Goal: Browse casually: Explore the website without a specific task or goal

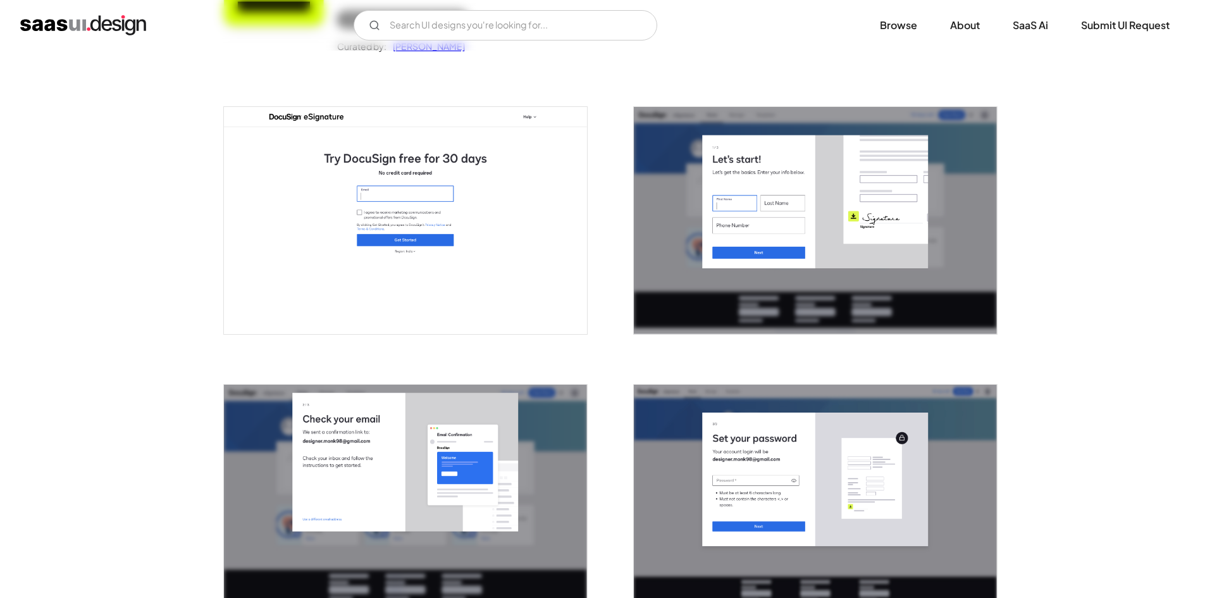
scroll to position [190, 0]
drag, startPoint x: 550, startPoint y: 252, endPoint x: 1104, endPoint y: 347, distance: 562.3
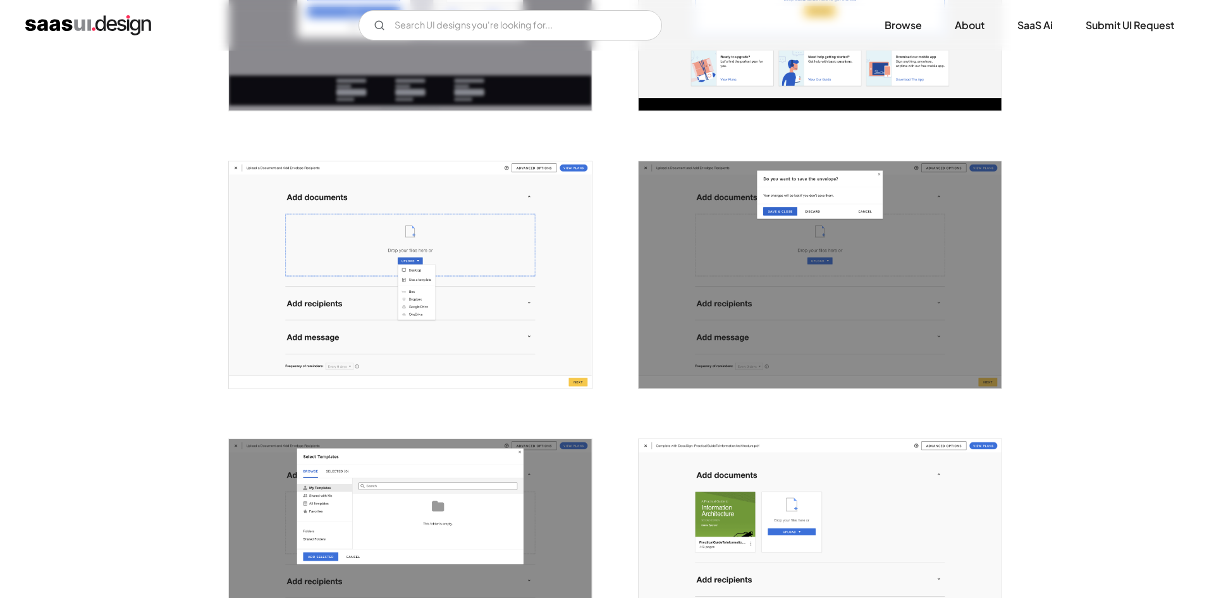
scroll to position [949, 0]
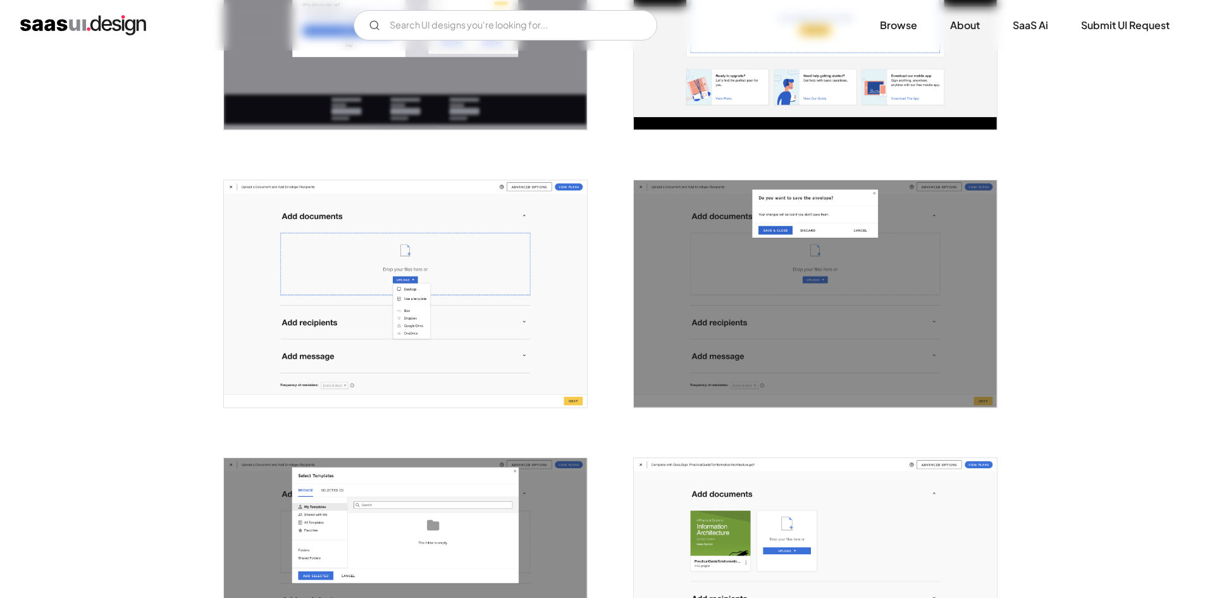
click at [803, 239] on img "open lightbox" at bounding box center [815, 293] width 363 height 227
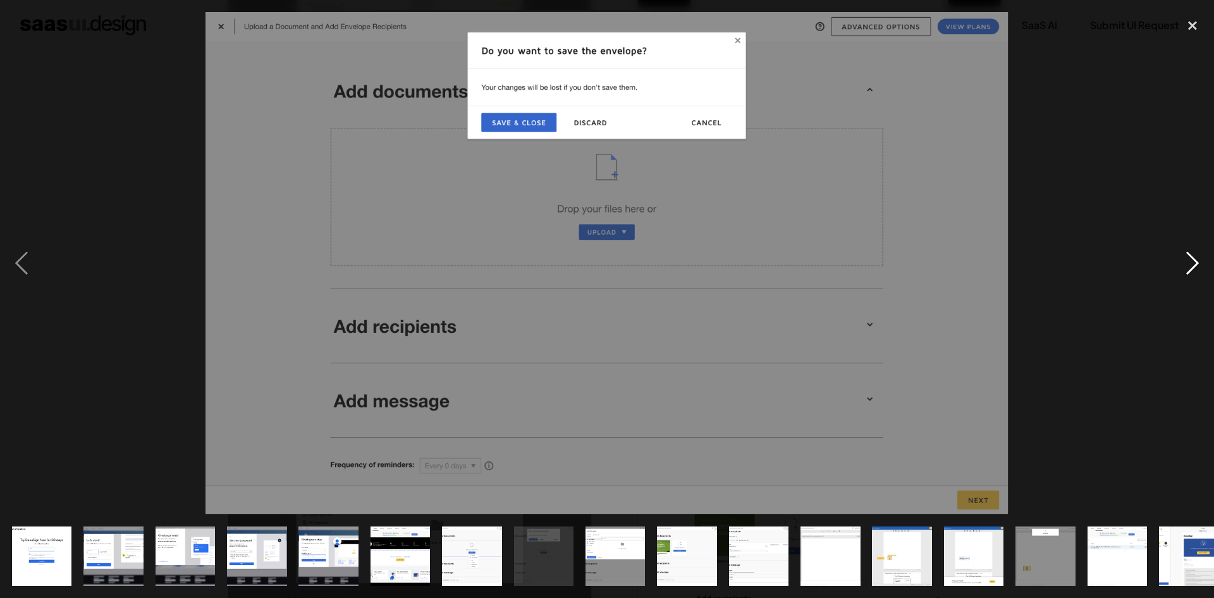
click at [1191, 266] on div "next image" at bounding box center [1192, 263] width 43 height 502
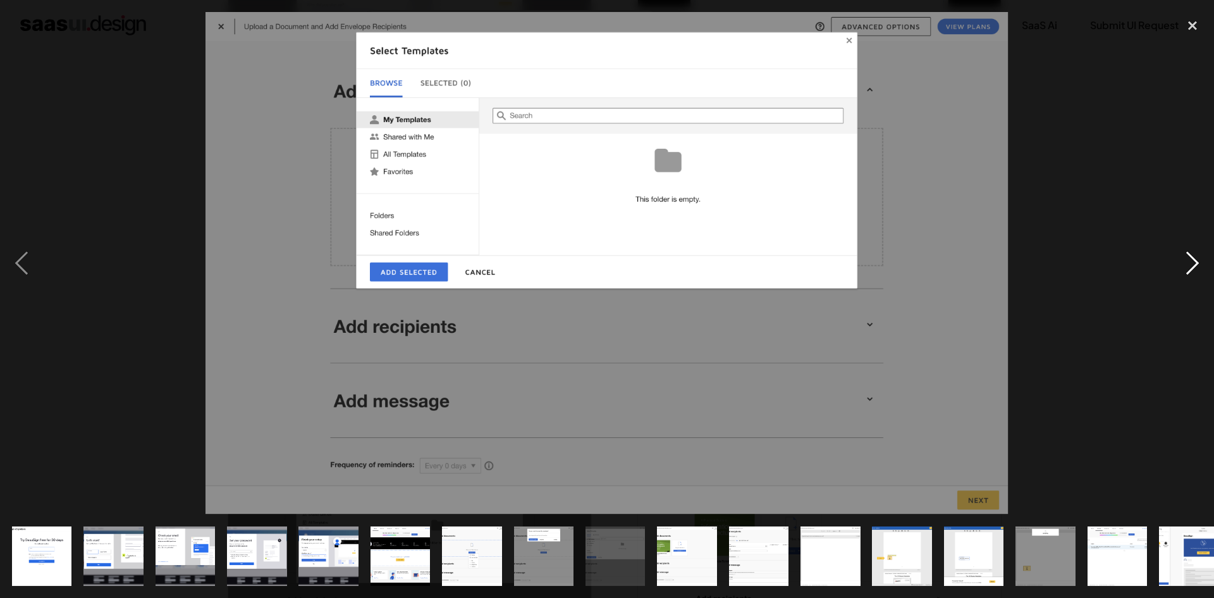
click at [1191, 266] on div "next image" at bounding box center [1192, 263] width 43 height 502
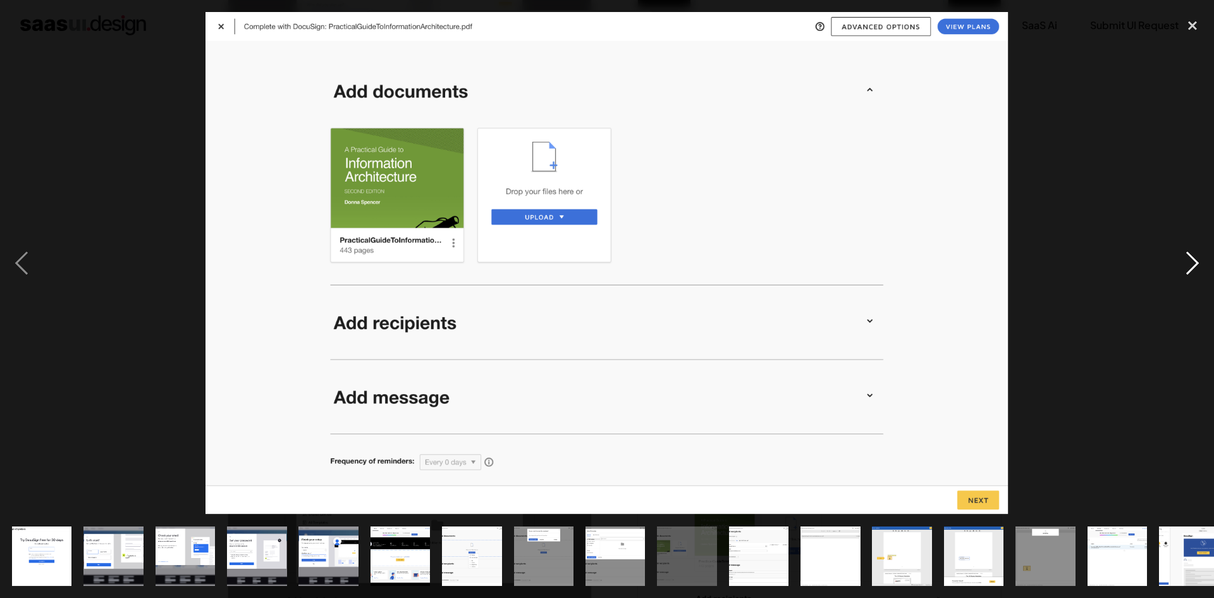
click at [1190, 262] on div "next image" at bounding box center [1192, 263] width 43 height 502
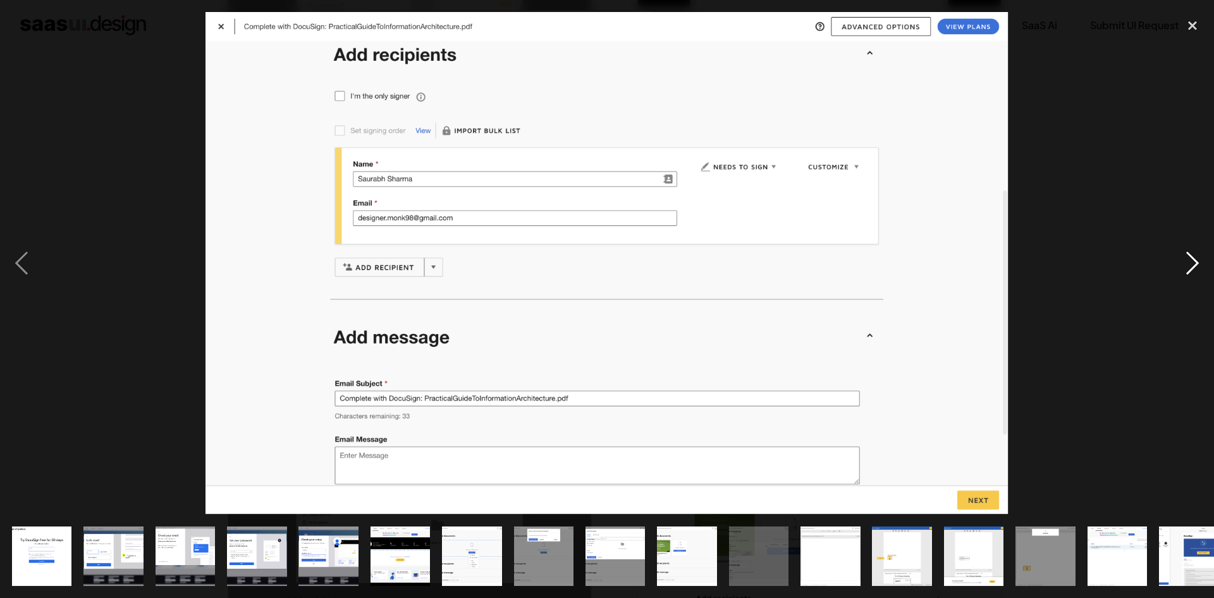
click at [1190, 262] on div "next image" at bounding box center [1192, 263] width 43 height 502
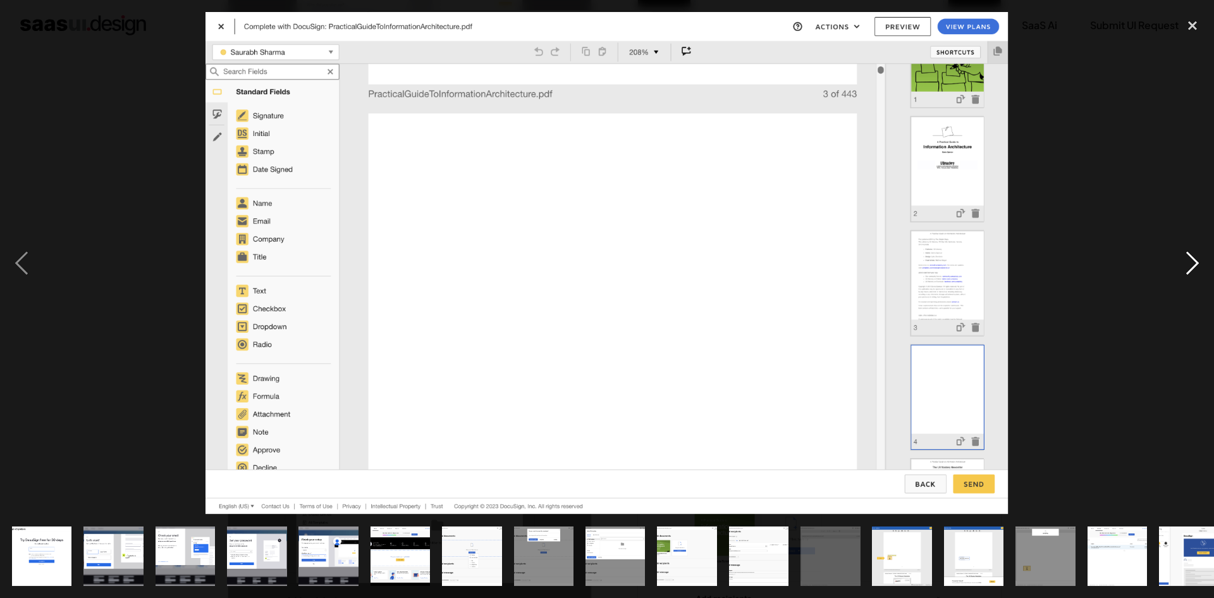
click at [1190, 263] on div "next image" at bounding box center [1192, 263] width 43 height 502
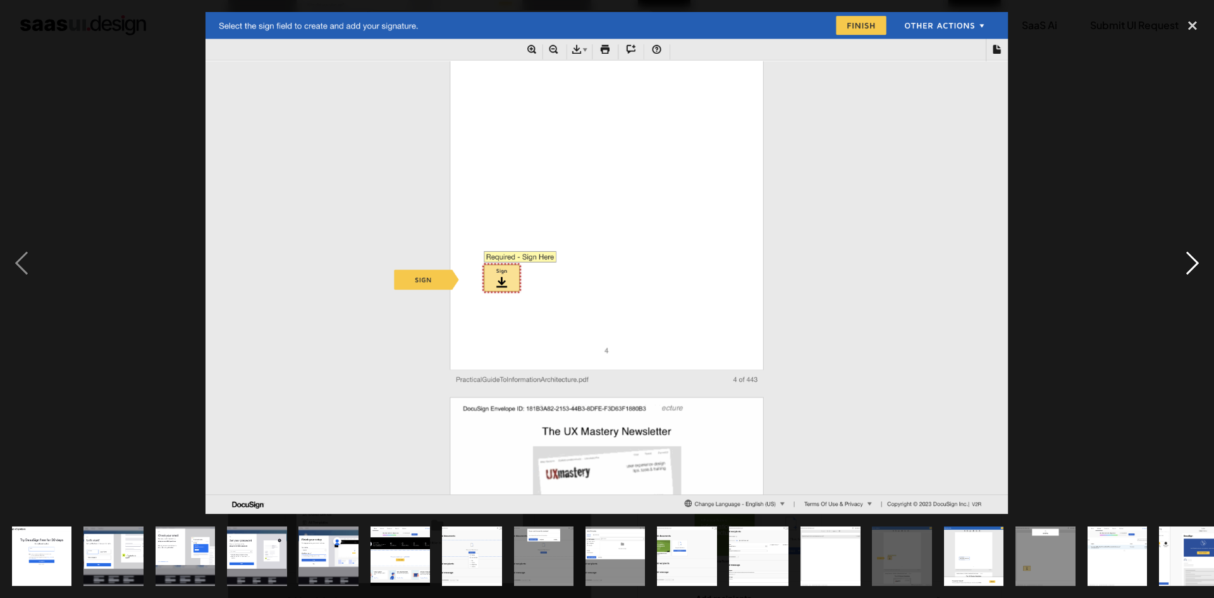
click at [1188, 269] on div "next image" at bounding box center [1192, 263] width 43 height 502
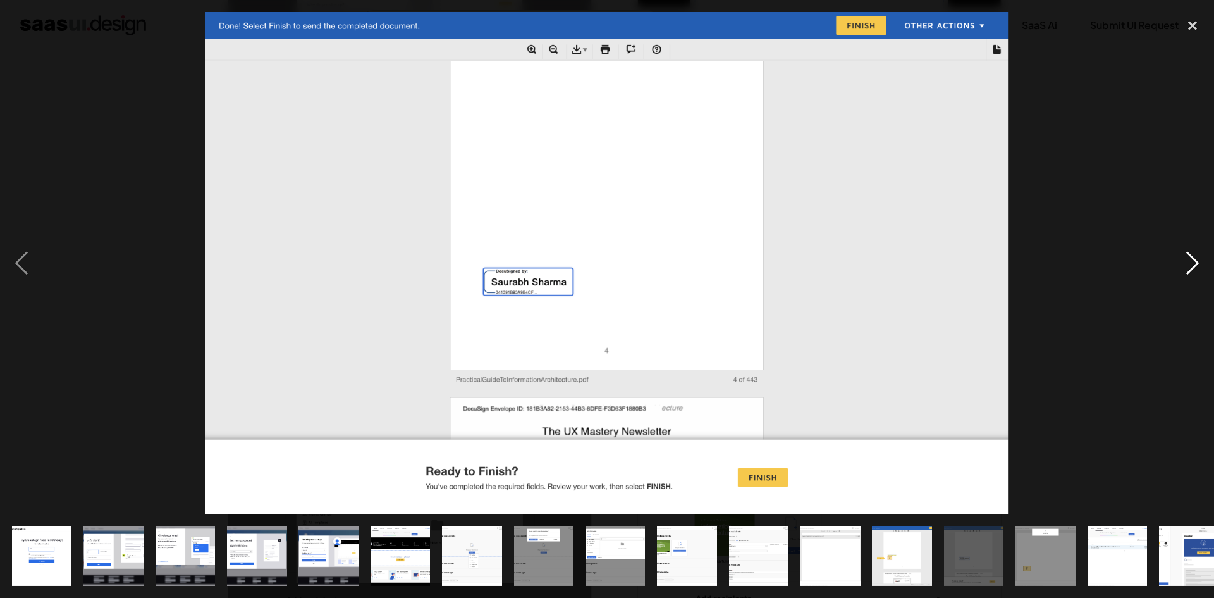
click at [1188, 269] on div "next image" at bounding box center [1192, 263] width 43 height 502
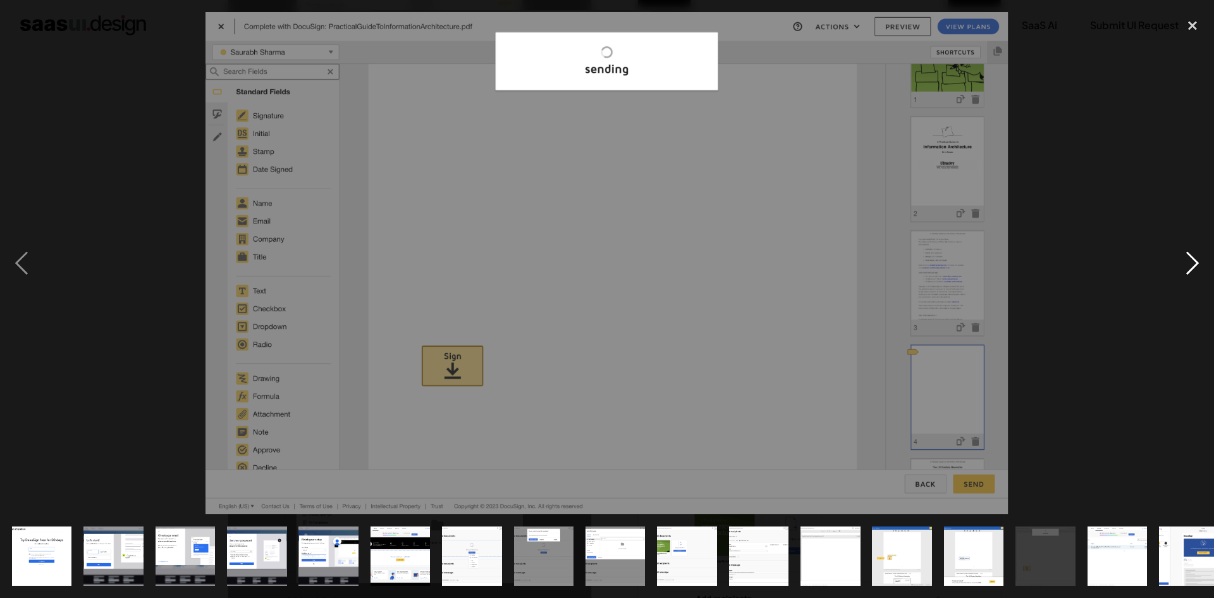
click at [1188, 269] on div "next image" at bounding box center [1192, 263] width 43 height 502
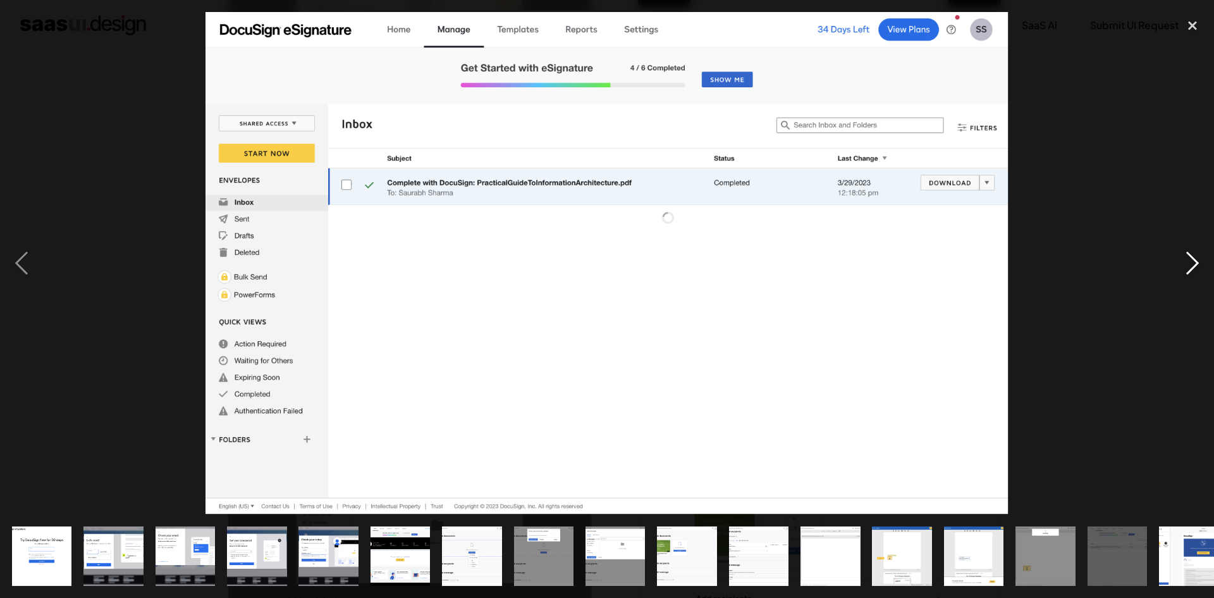
click at [1188, 269] on div "next image" at bounding box center [1192, 263] width 43 height 502
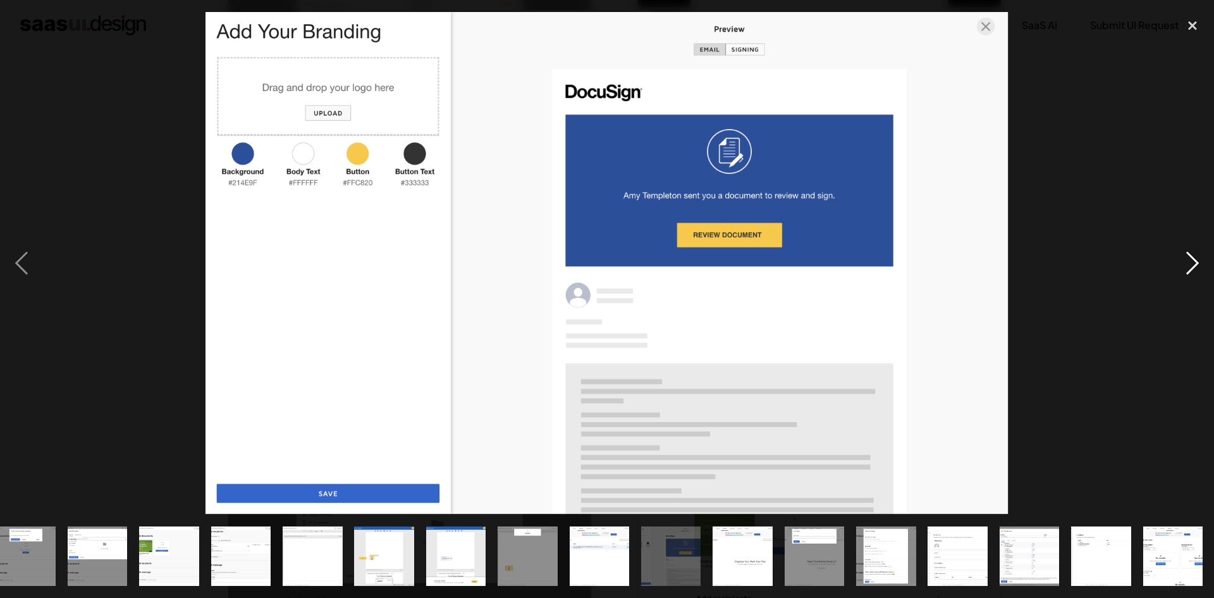
scroll to position [0, 519]
click at [1188, 269] on div "next image" at bounding box center [1192, 263] width 43 height 502
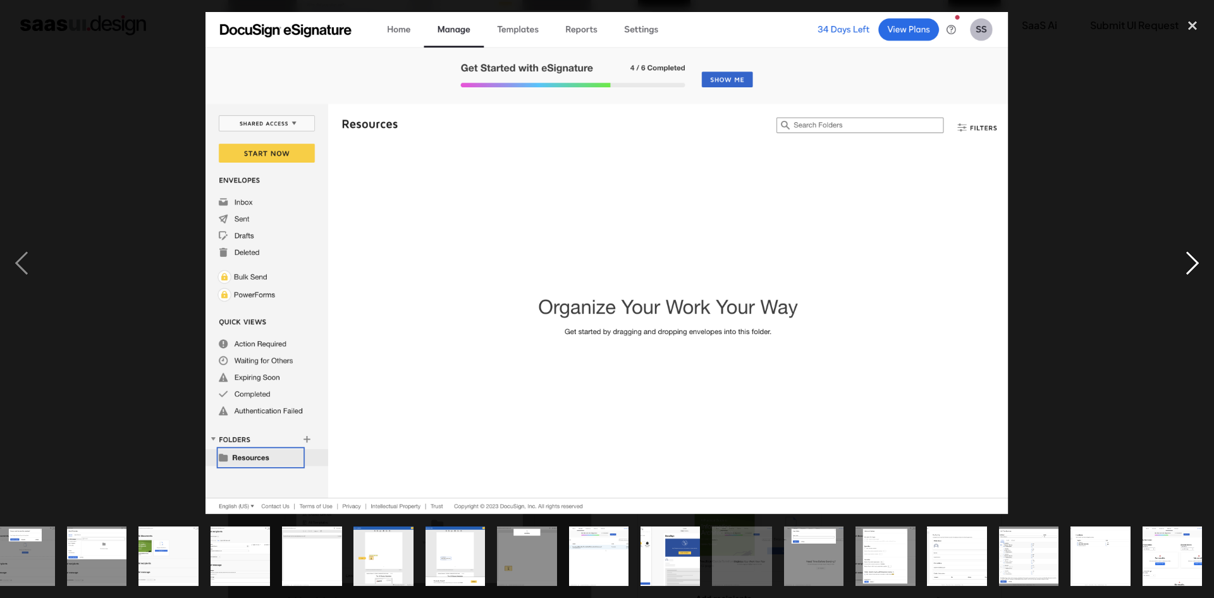
click at [1188, 269] on div "next image" at bounding box center [1192, 263] width 43 height 502
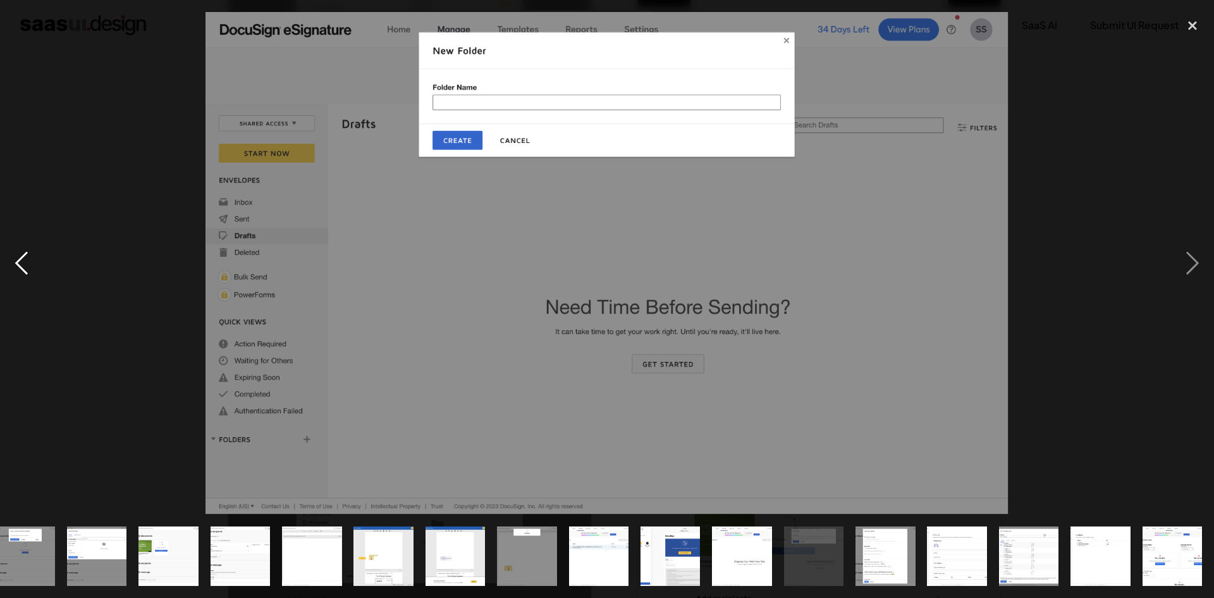
click at [18, 261] on div "previous image" at bounding box center [21, 263] width 43 height 502
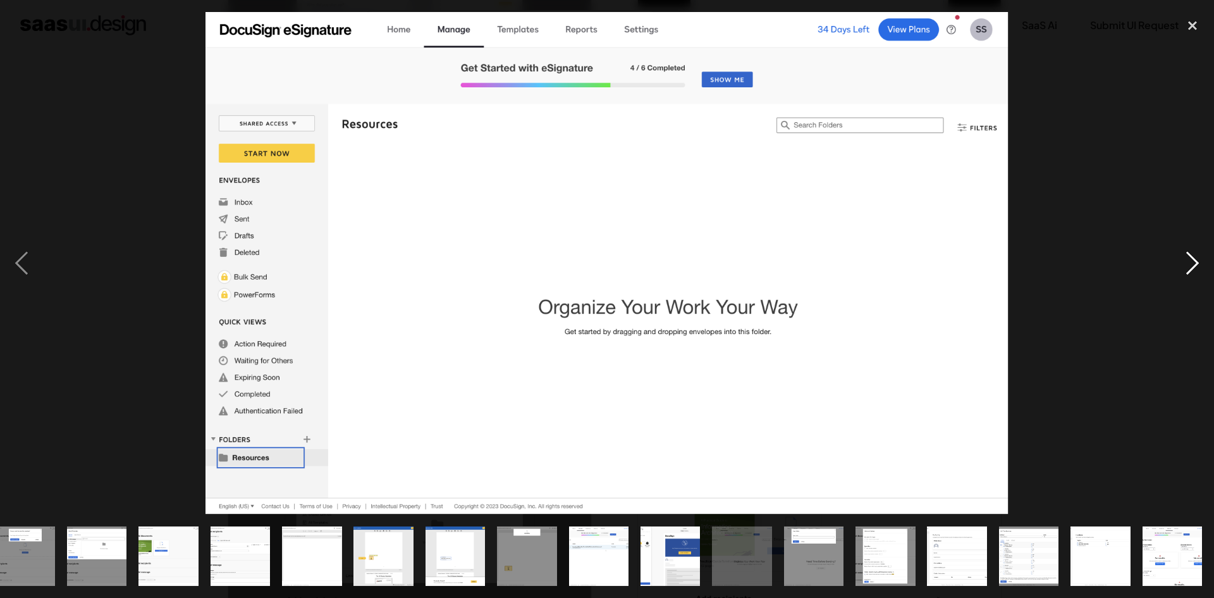
click at [1193, 266] on div "next image" at bounding box center [1192, 263] width 43 height 502
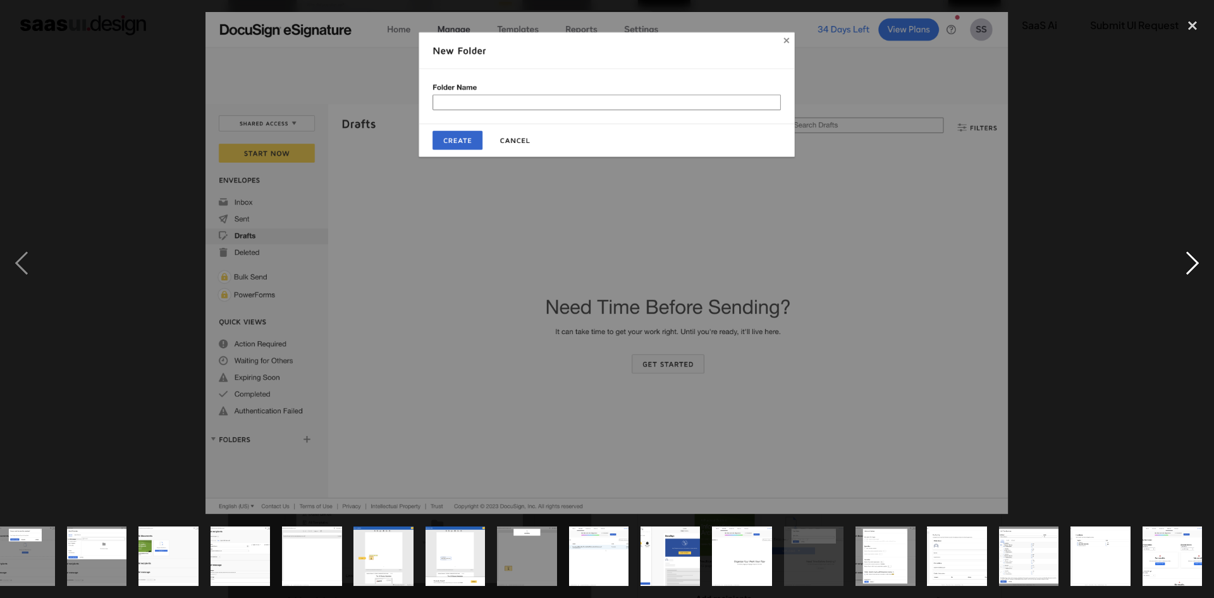
click at [1192, 266] on div "next image" at bounding box center [1192, 263] width 43 height 502
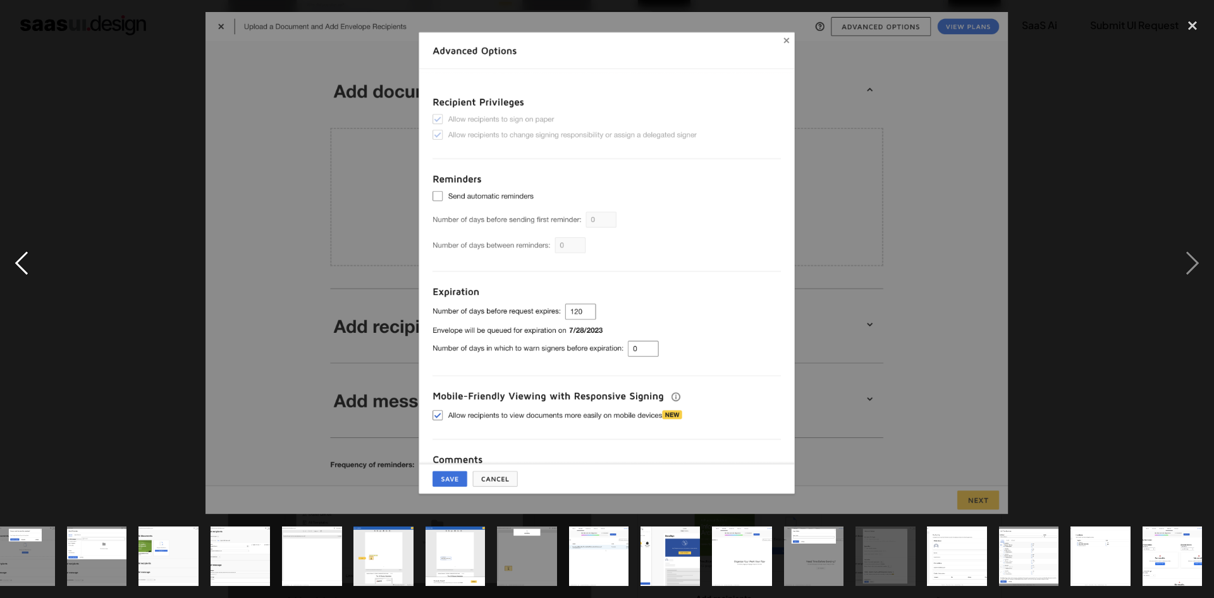
click at [17, 252] on div "previous image" at bounding box center [21, 263] width 43 height 502
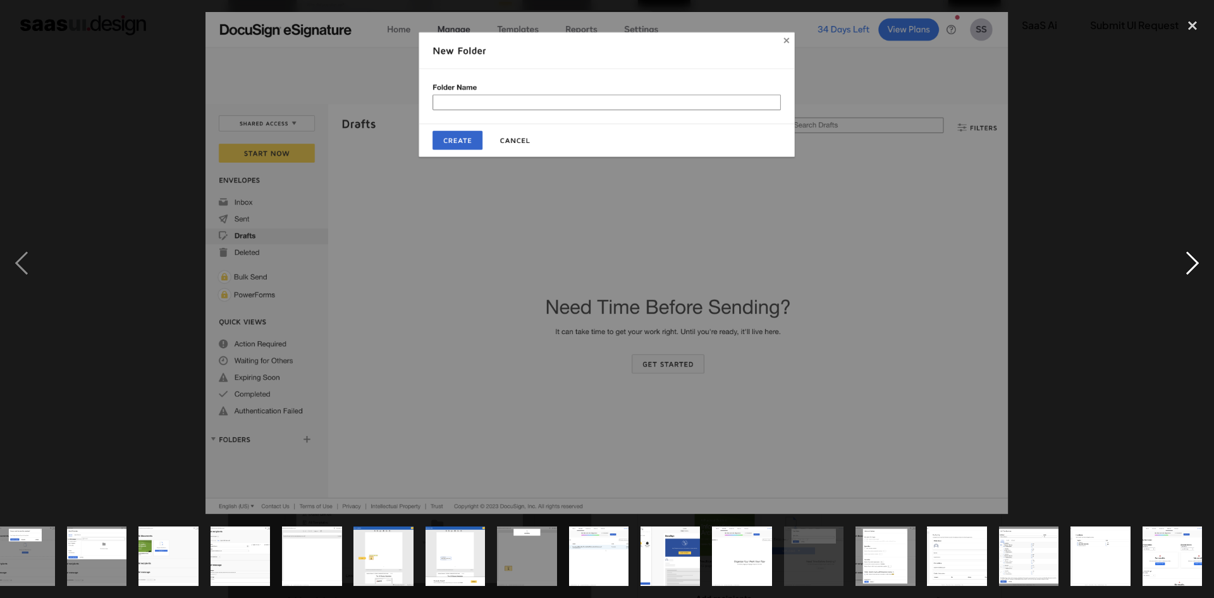
click at [1187, 256] on div "next image" at bounding box center [1192, 263] width 43 height 502
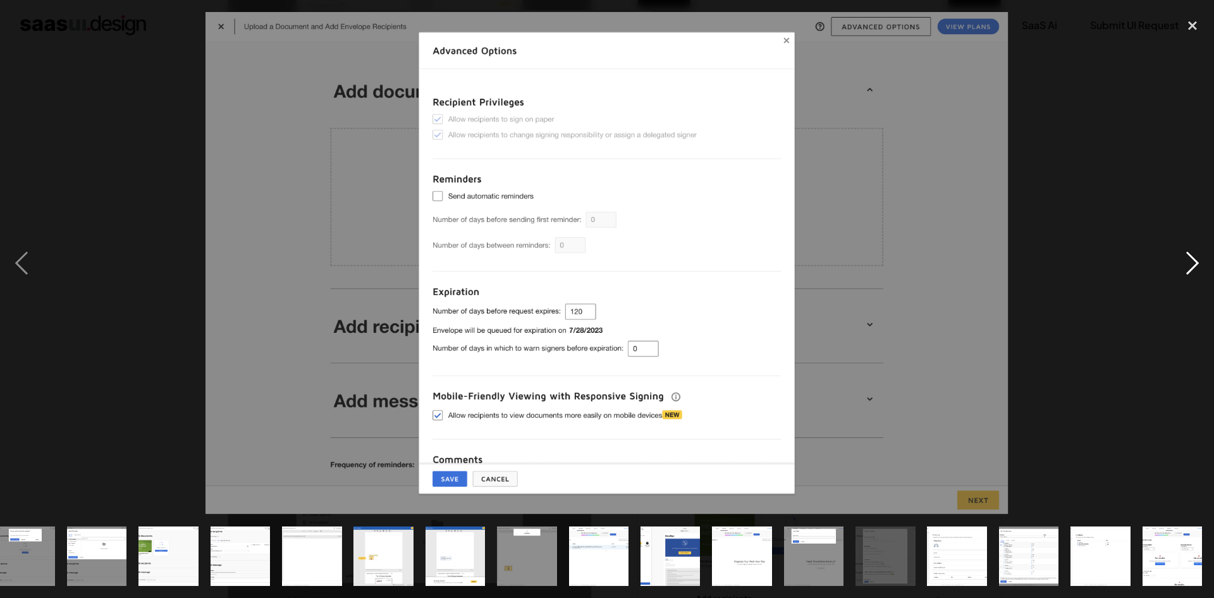
click at [1188, 265] on div "next image" at bounding box center [1192, 263] width 43 height 502
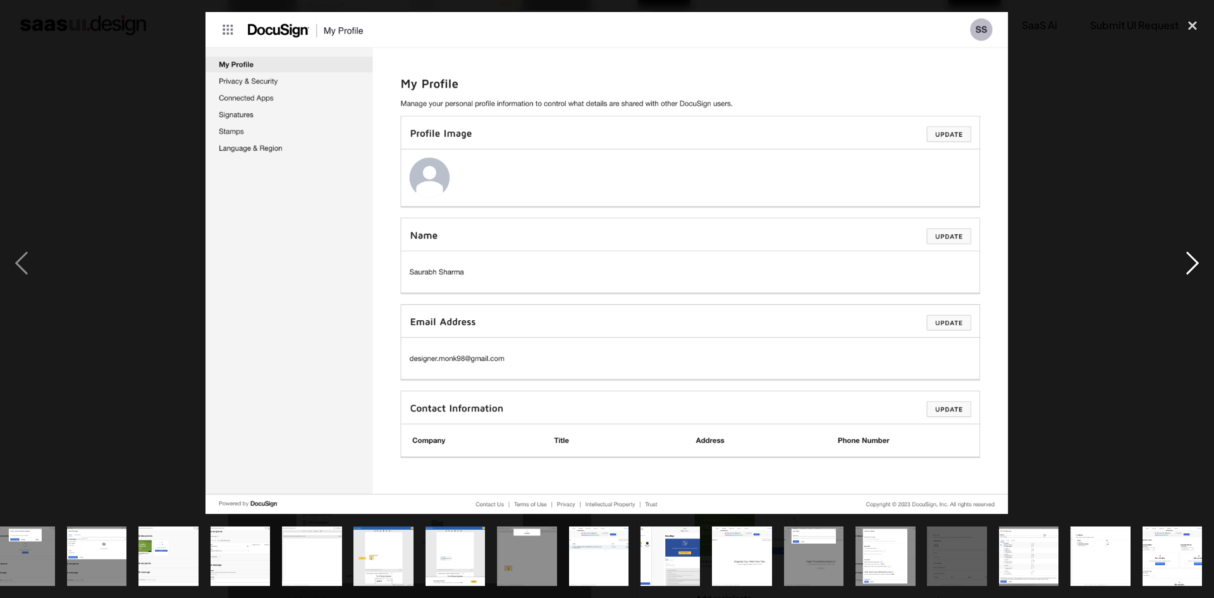
click at [1188, 265] on div "next image" at bounding box center [1192, 263] width 43 height 502
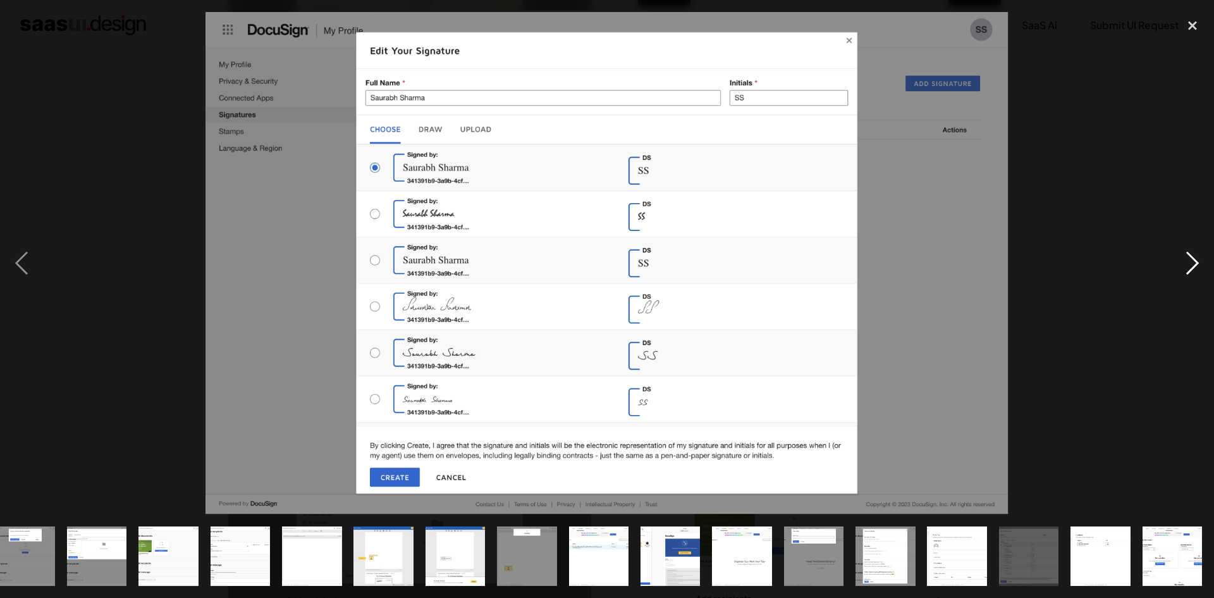
click at [1199, 259] on div "next image" at bounding box center [1192, 263] width 43 height 502
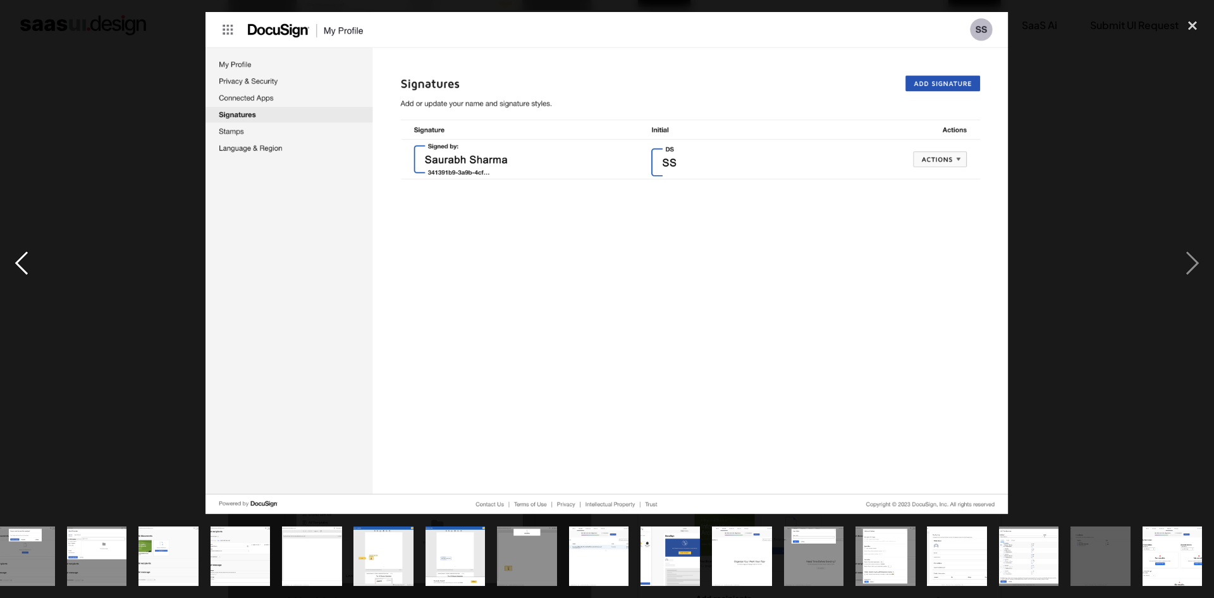
click at [15, 260] on div "previous image" at bounding box center [21, 263] width 43 height 502
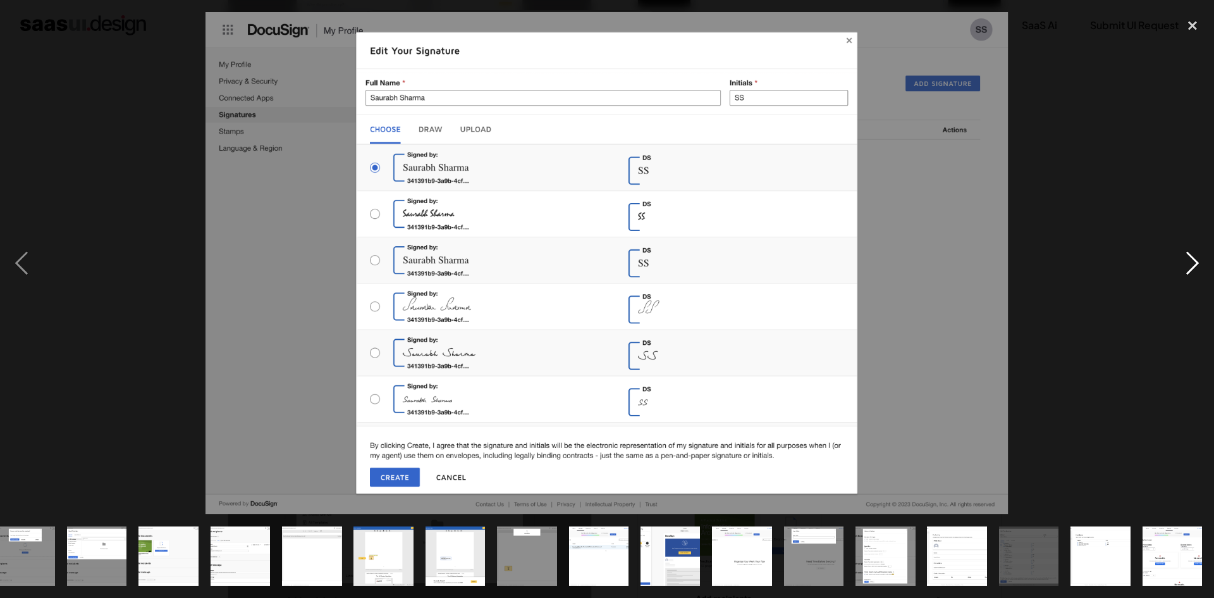
click at [1197, 262] on div "next image" at bounding box center [1192, 263] width 43 height 502
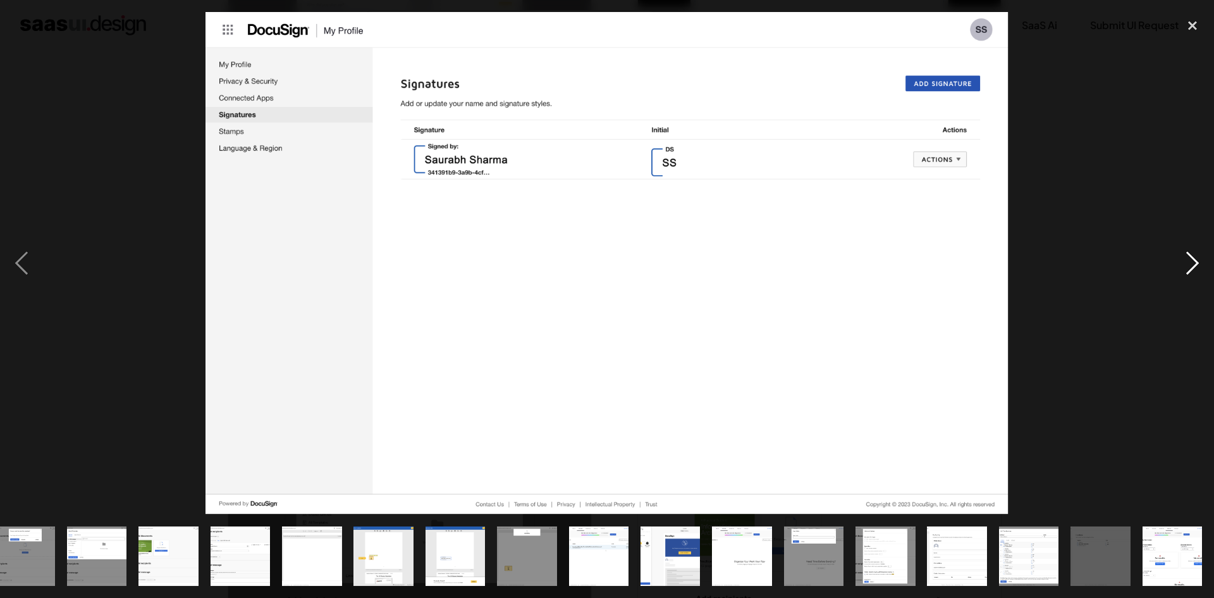
click at [1196, 264] on div "next image" at bounding box center [1192, 263] width 43 height 502
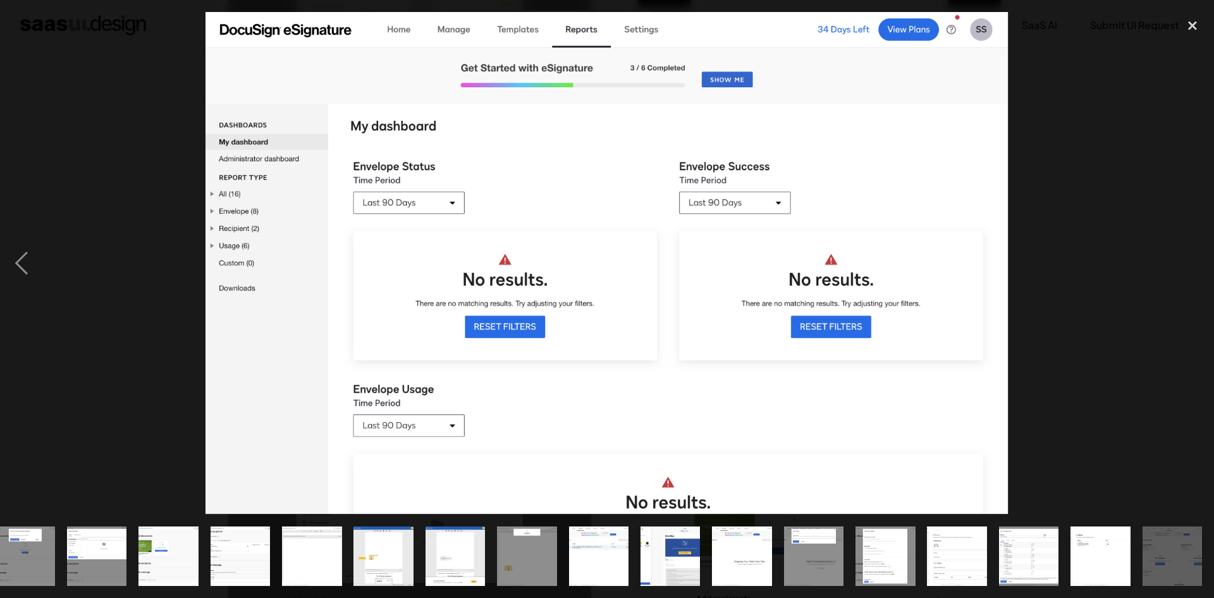
click at [1182, 252] on div "next image" at bounding box center [1192, 263] width 43 height 502
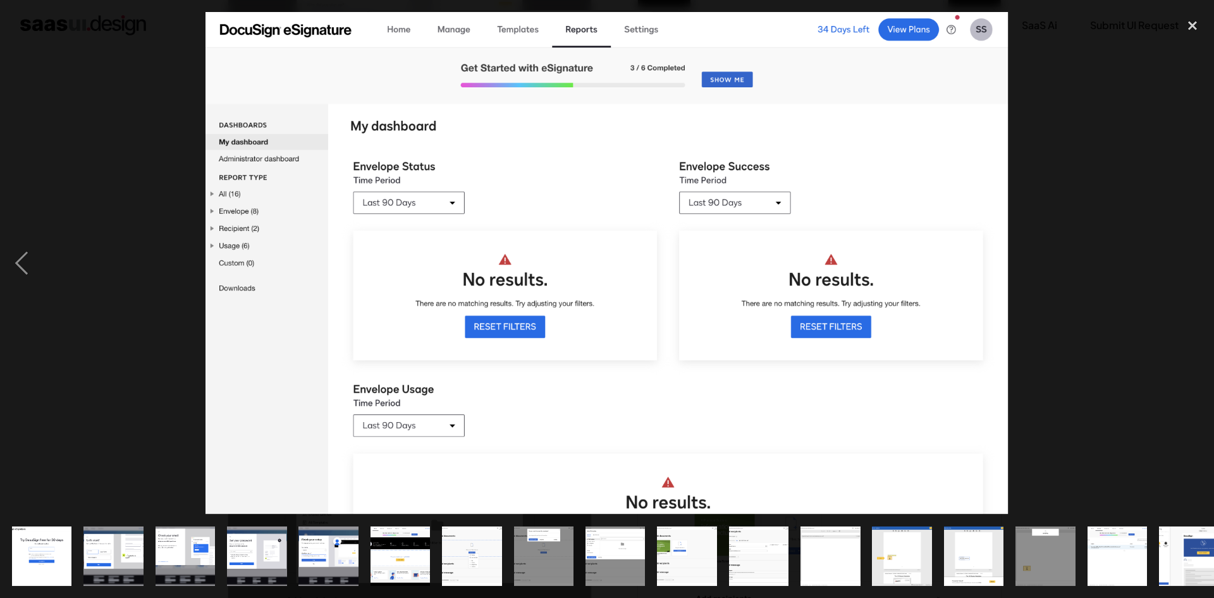
click at [49, 551] on img "show item 1 of 24" at bounding box center [42, 556] width 96 height 60
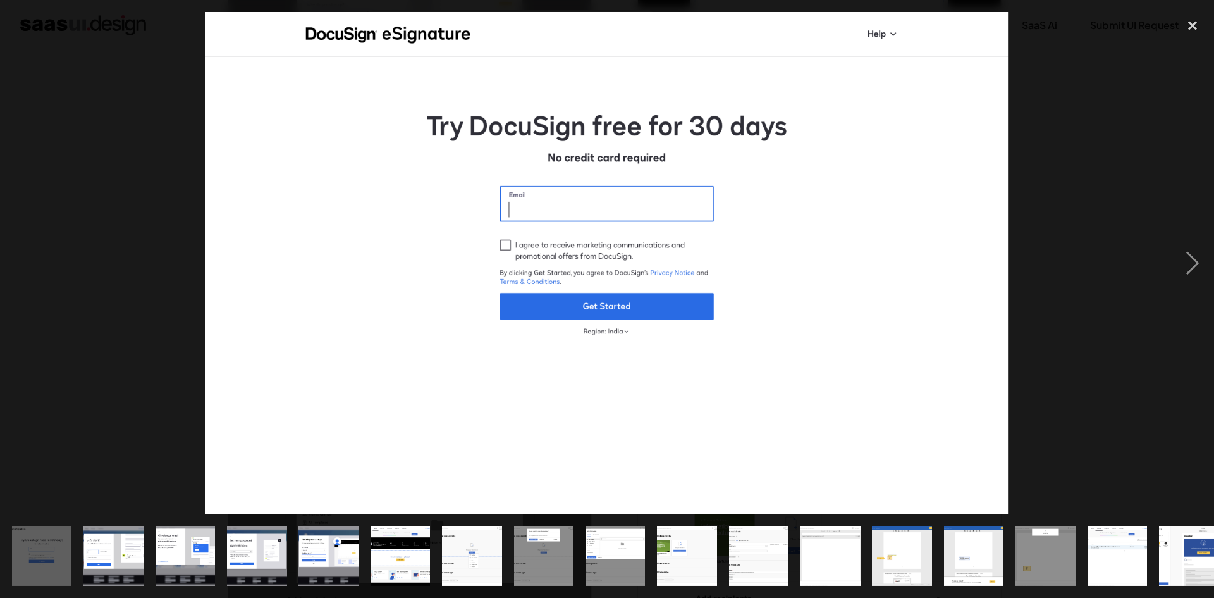
click at [411, 557] on img "show item 6 of 24" at bounding box center [400, 556] width 96 height 60
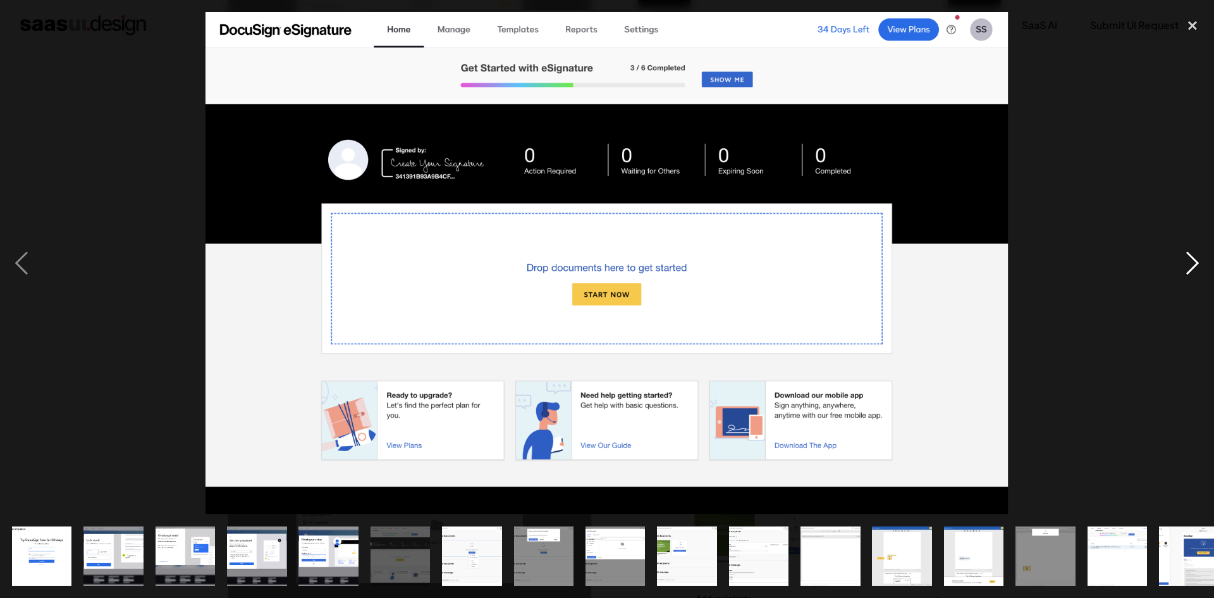
click at [1199, 263] on div "next image" at bounding box center [1192, 263] width 43 height 502
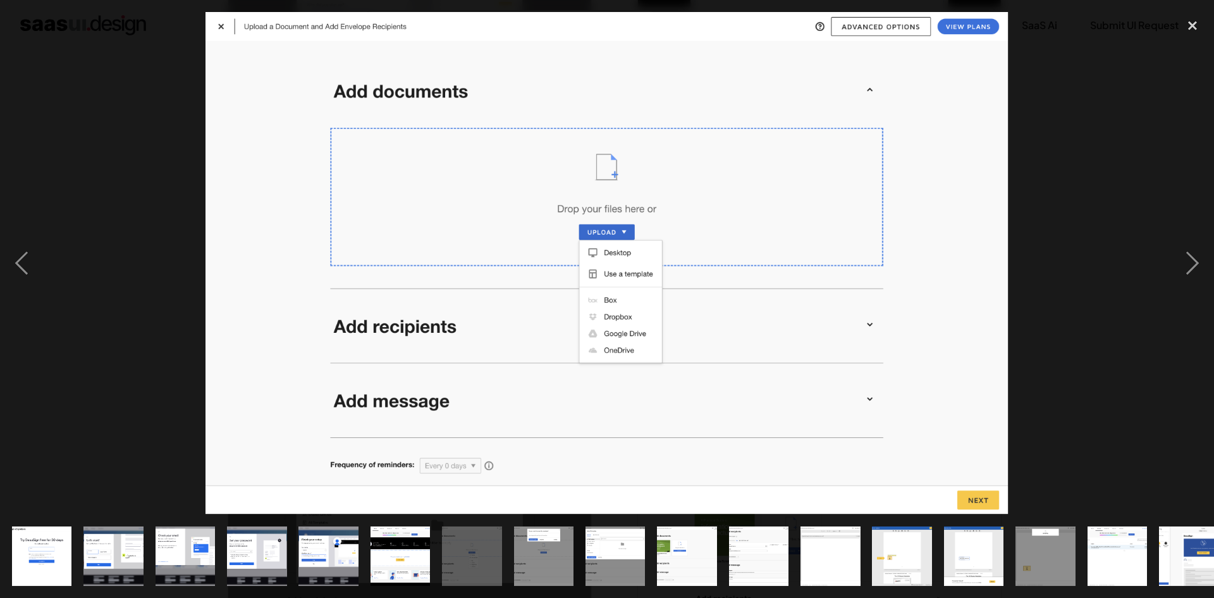
click at [402, 540] on img "show item 6 of 24" at bounding box center [400, 556] width 96 height 60
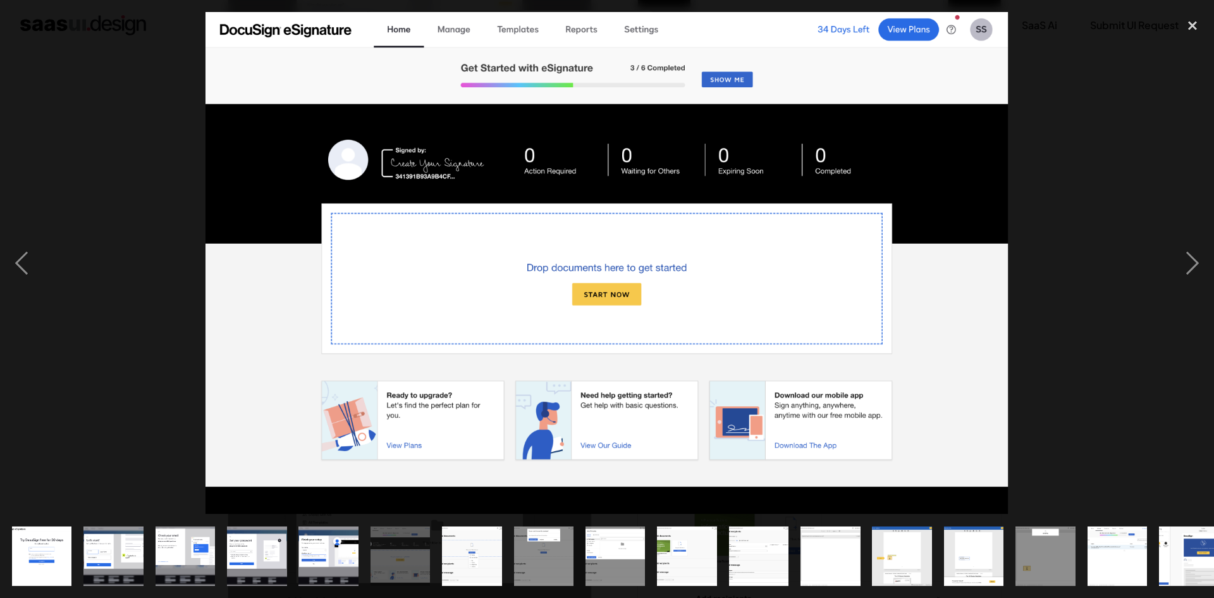
click at [747, 550] on img "show item 11 of 24" at bounding box center [759, 556] width 96 height 60
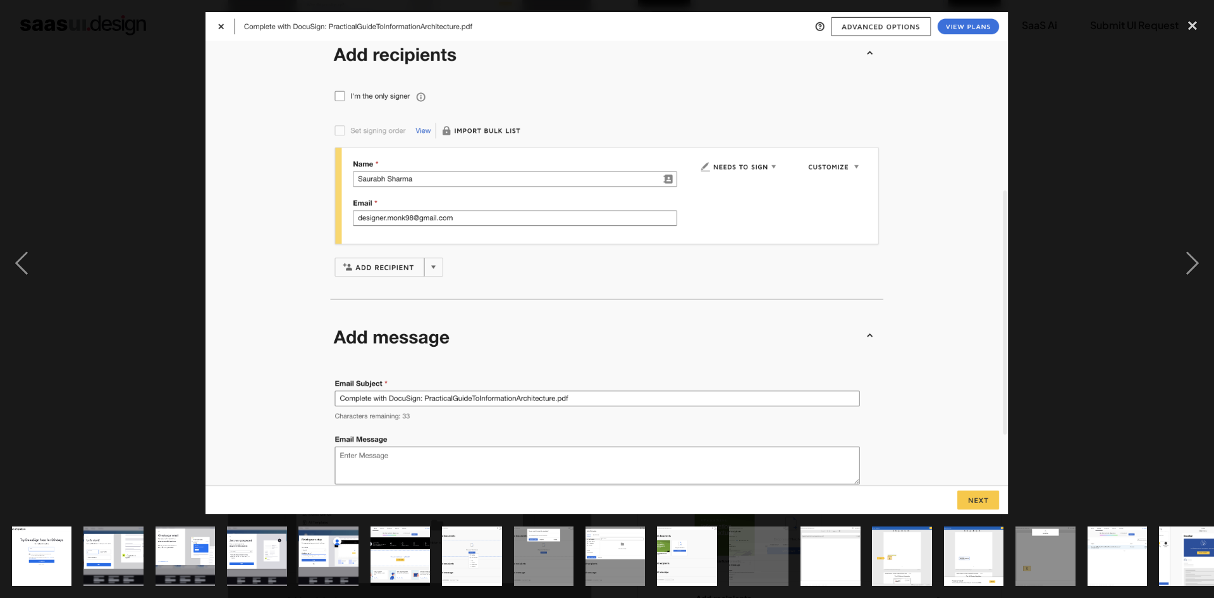
click at [699, 553] on img "show item 10 of 24" at bounding box center [688, 556] width 96 height 60
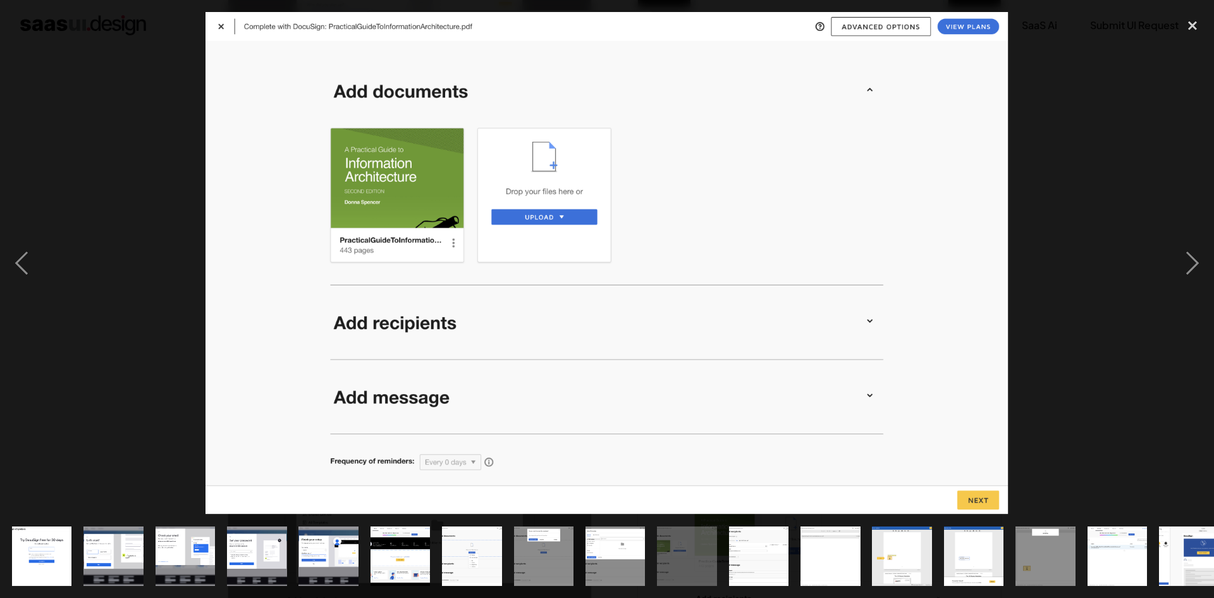
click at [618, 562] on img "show item 9 of 24" at bounding box center [616, 556] width 96 height 60
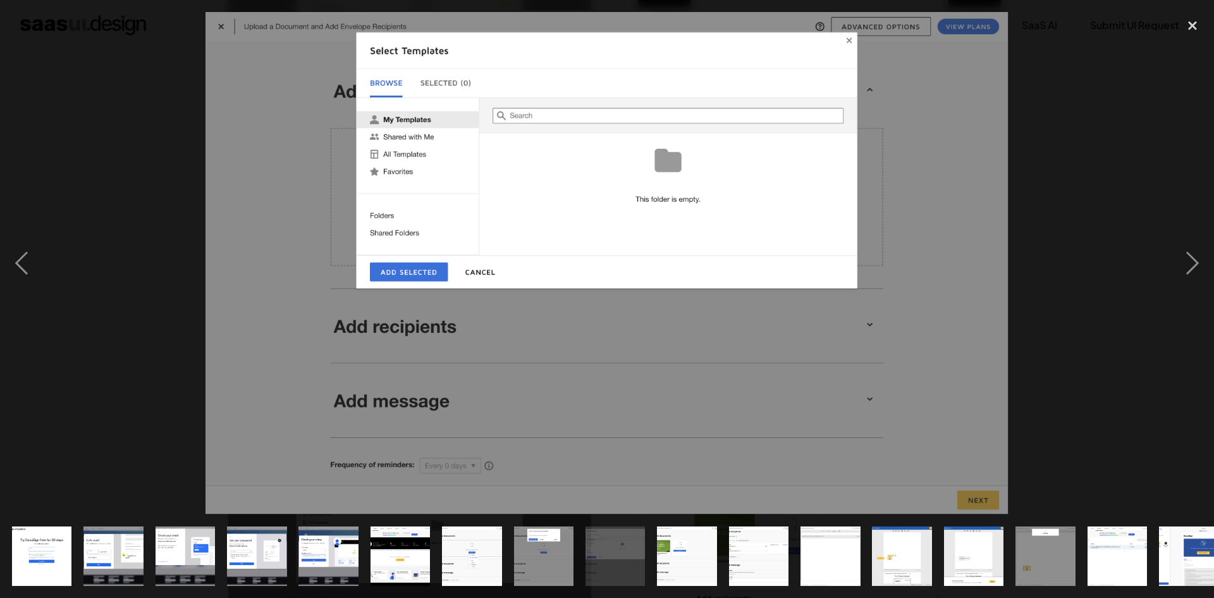
click at [682, 548] on img "show item 10 of 24" at bounding box center [688, 556] width 96 height 60
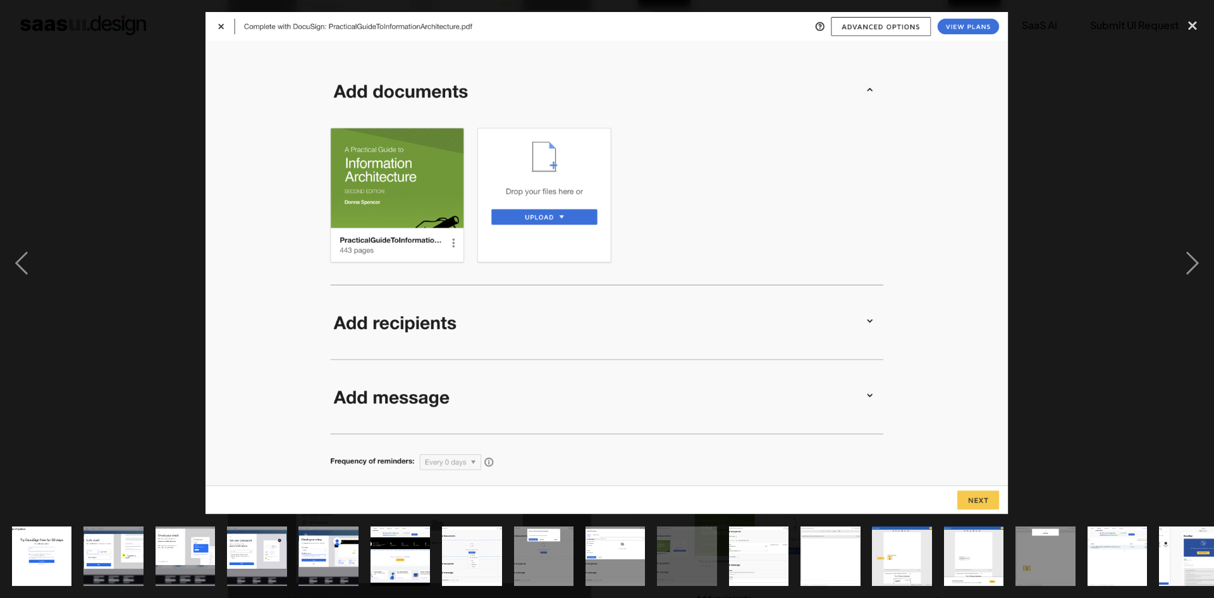
click at [754, 542] on img "show item 11 of 24" at bounding box center [759, 556] width 96 height 60
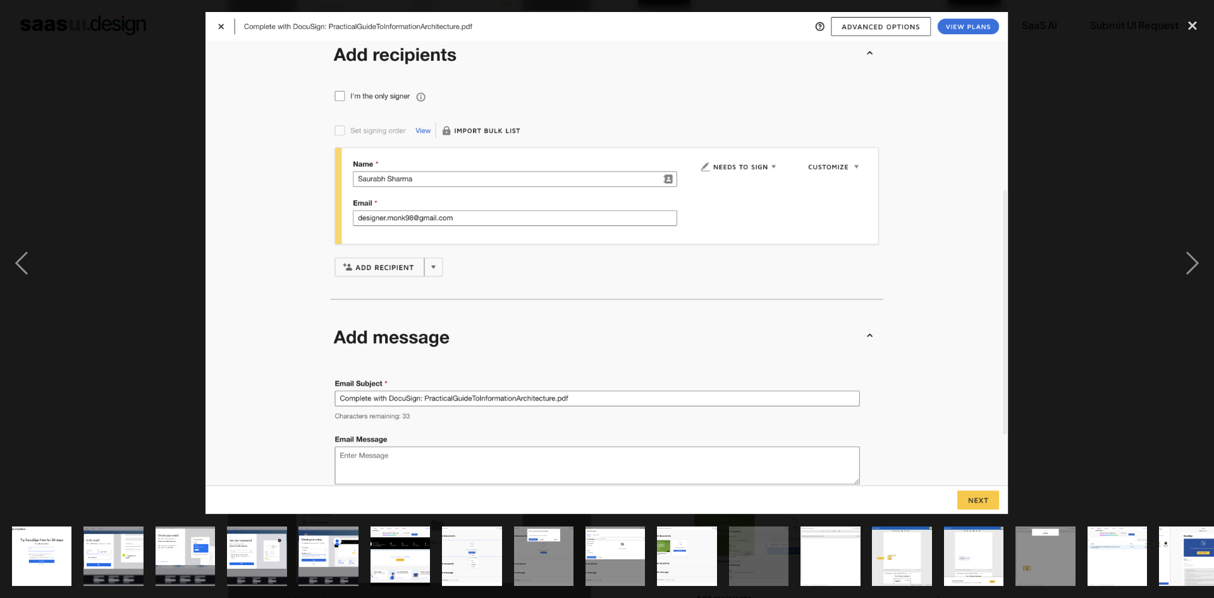
click at [700, 543] on img "show item 10 of 24" at bounding box center [688, 556] width 96 height 60
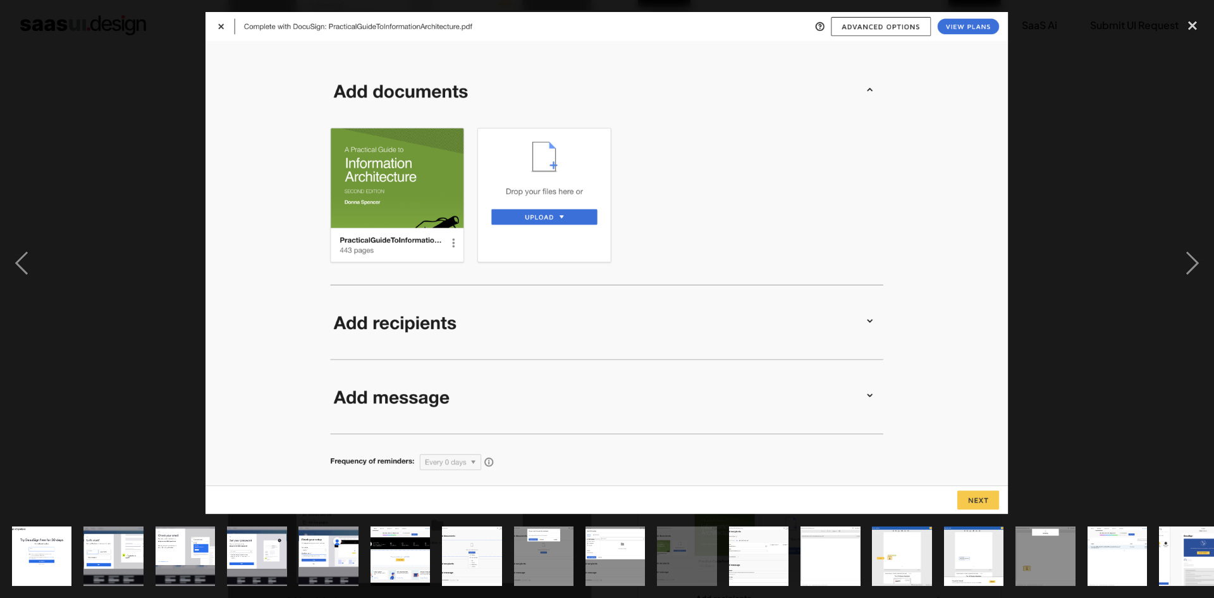
click at [627, 549] on img "show item 9 of 24" at bounding box center [616, 556] width 96 height 60
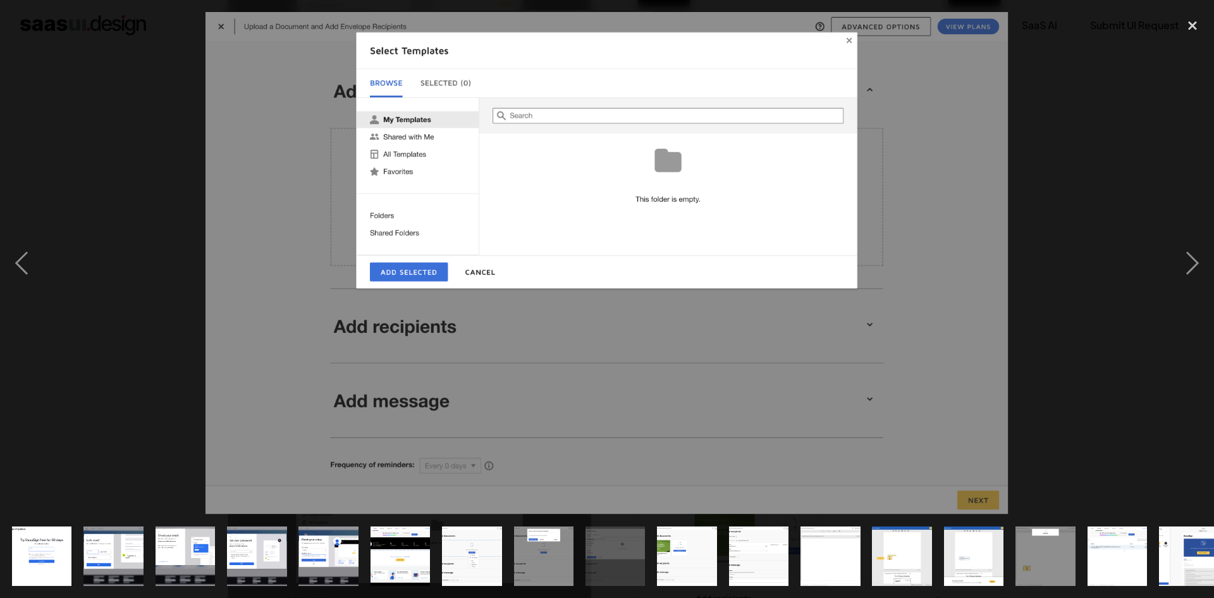
click at [579, 554] on div "show item 9 of 24" at bounding box center [614, 555] width 71 height 83
click at [550, 557] on img "show item 8 of 24" at bounding box center [544, 556] width 96 height 60
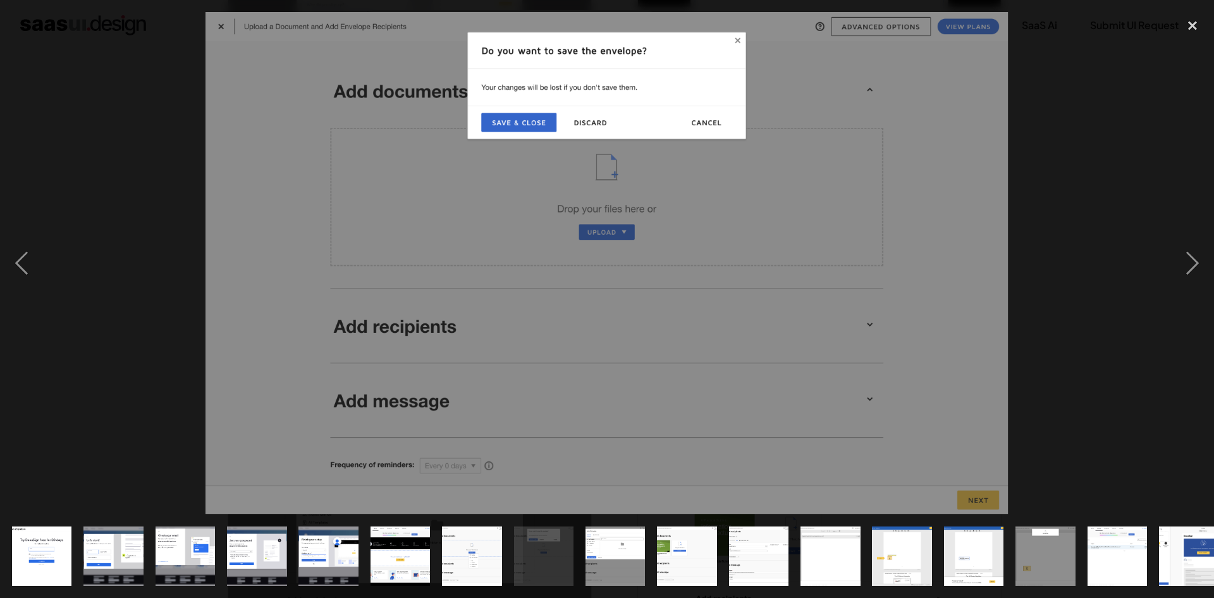
click at [469, 555] on img "show item 7 of 24" at bounding box center [472, 556] width 96 height 60
